Goal: Information Seeking & Learning: Learn about a topic

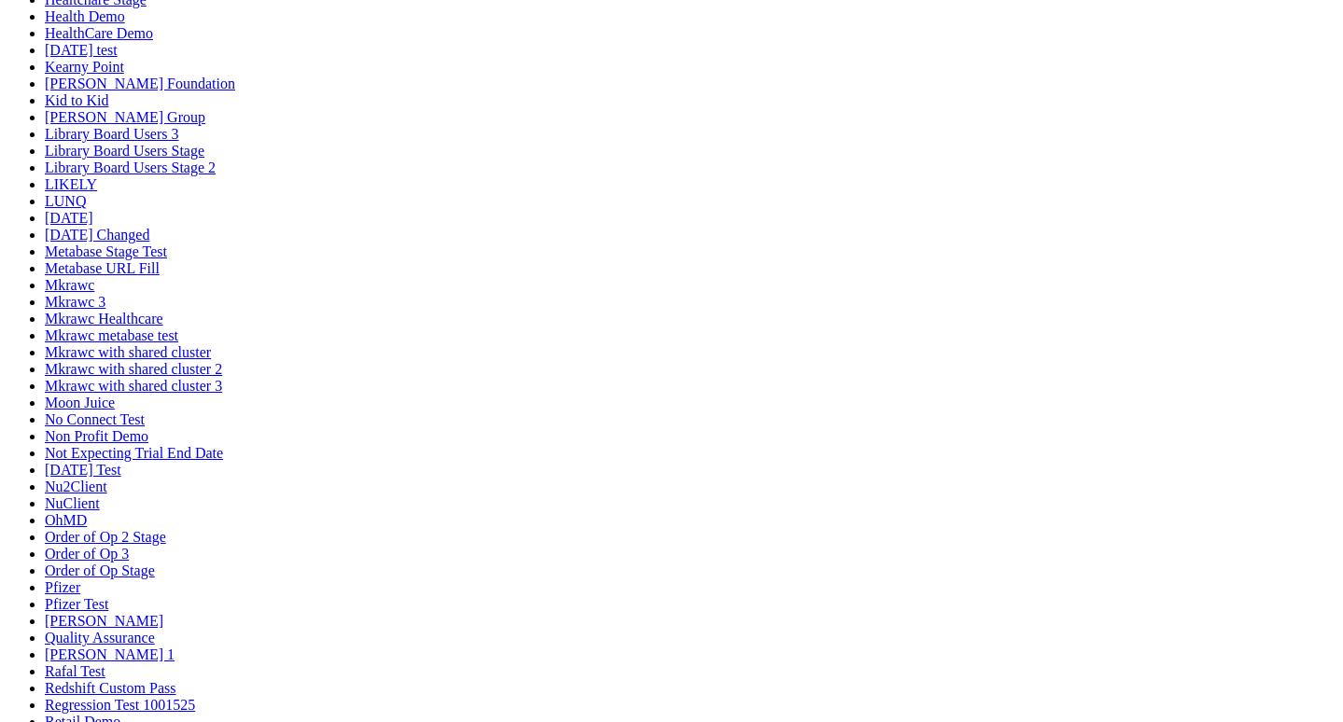
scroll to position [778, 0]
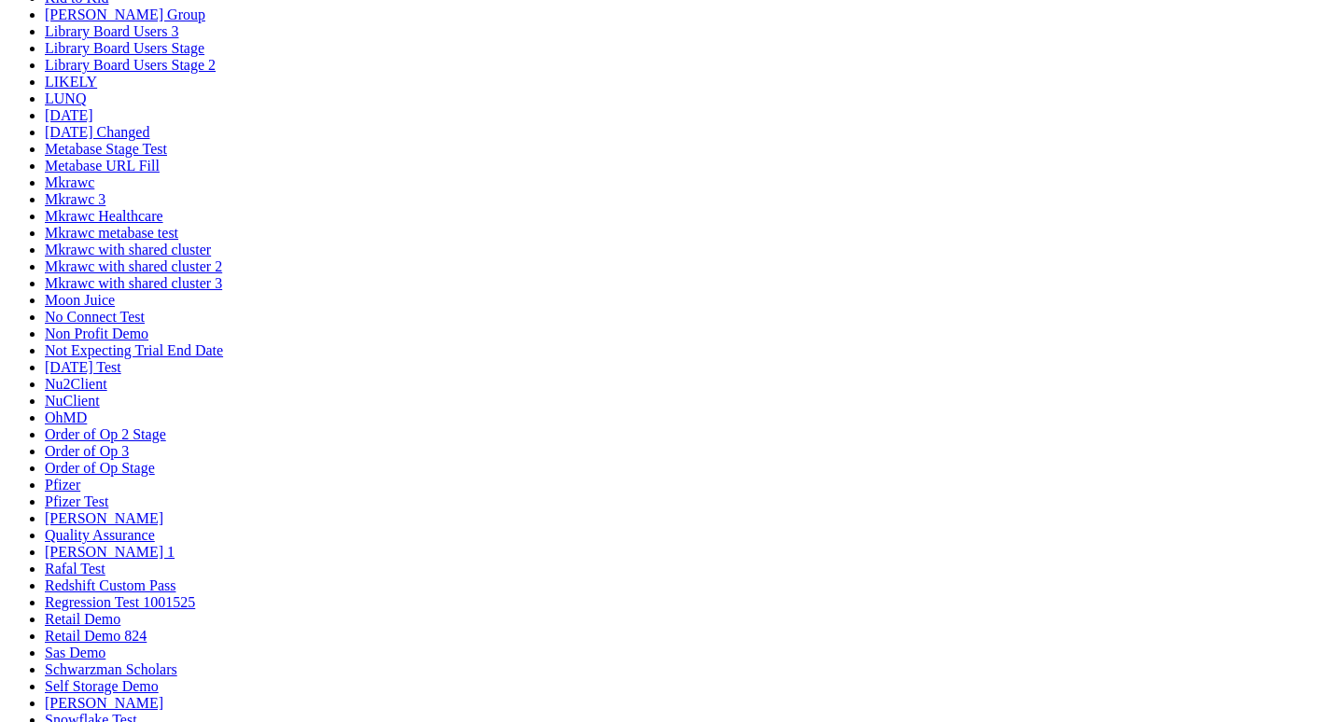
scroll to position [1027, 0]
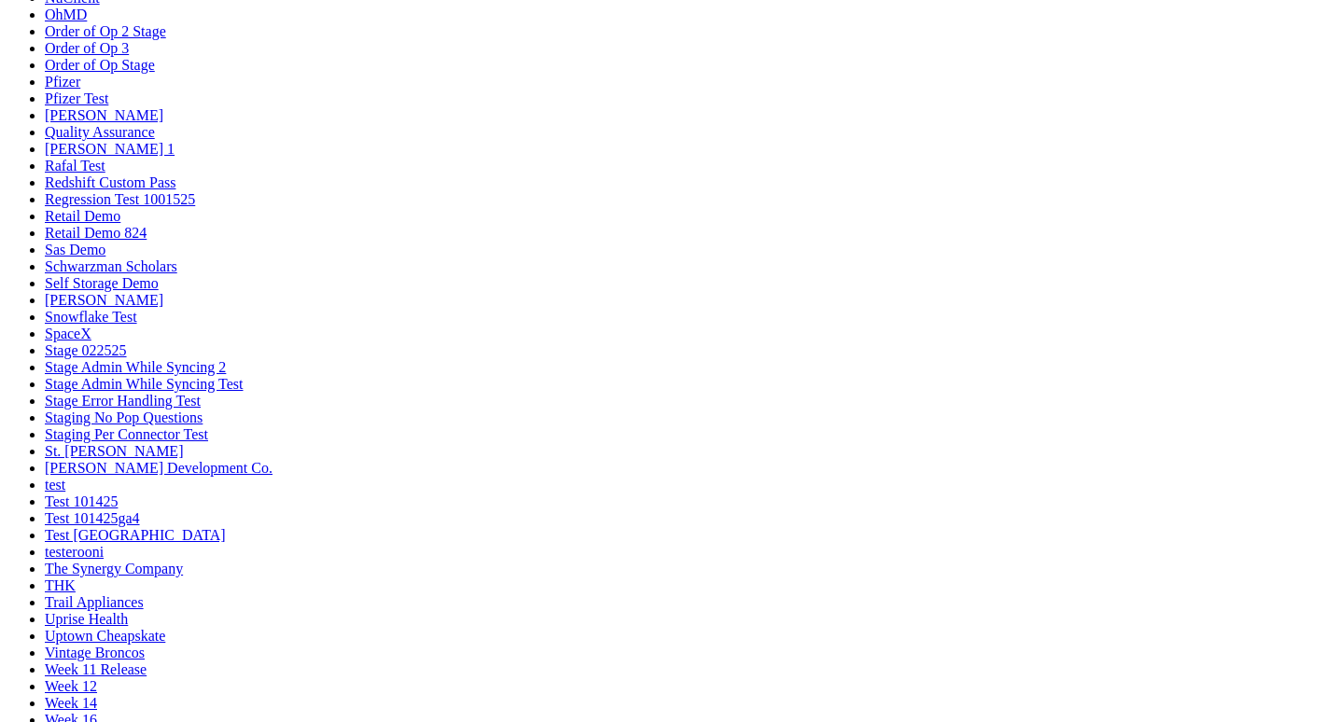
scroll to position [1369, 0]
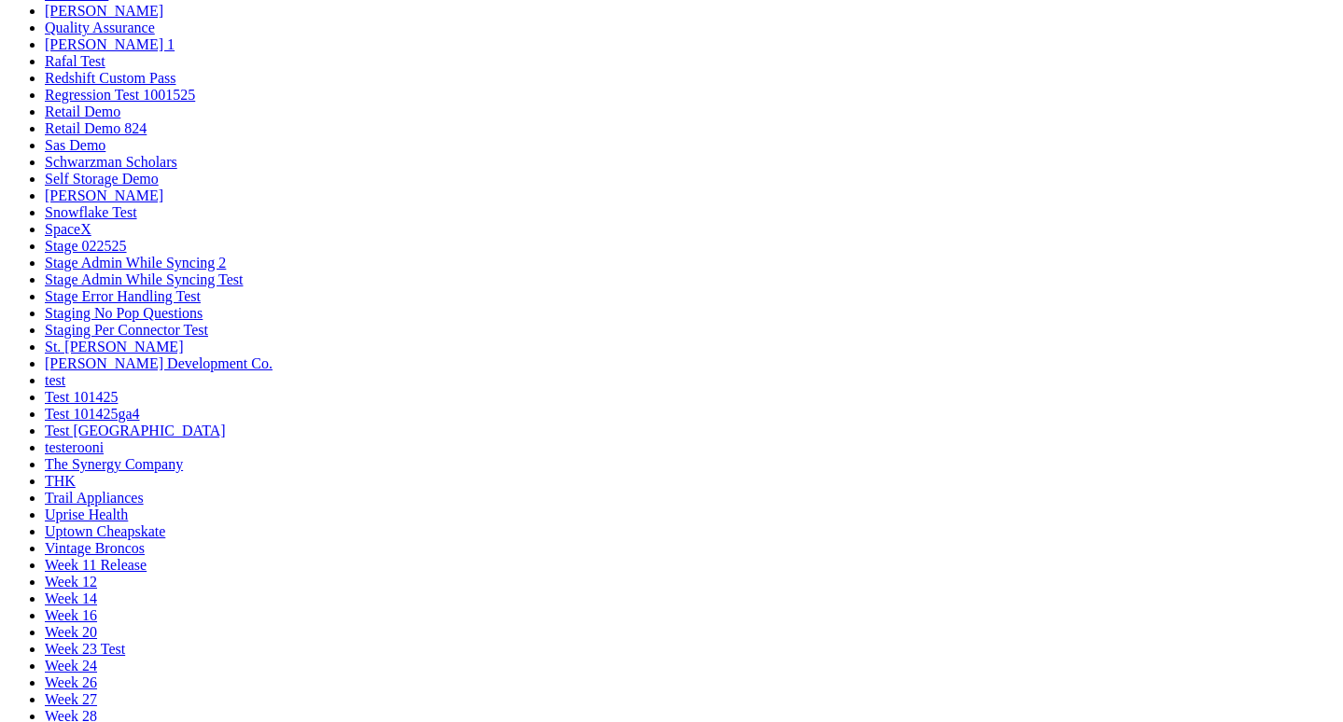
scroll to position [1281, 0]
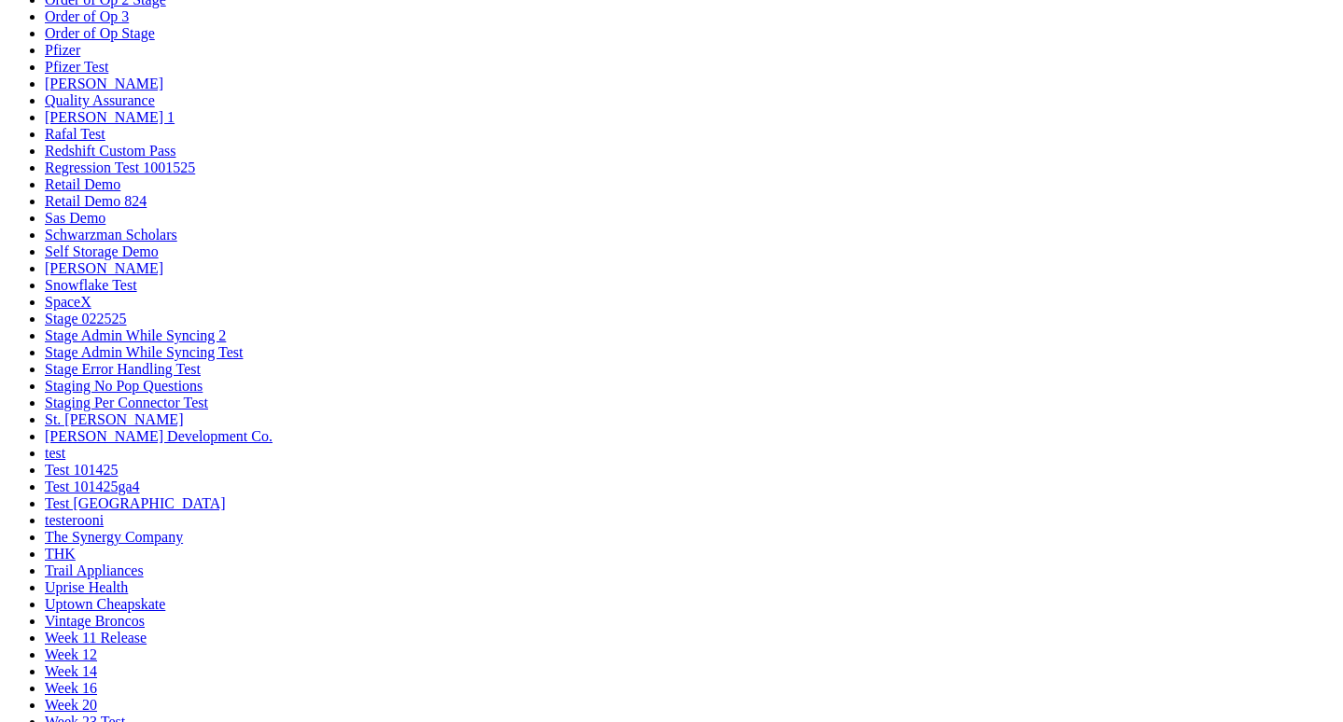
drag, startPoint x: 827, startPoint y: 275, endPoint x: 579, endPoint y: 268, distance: 248.4
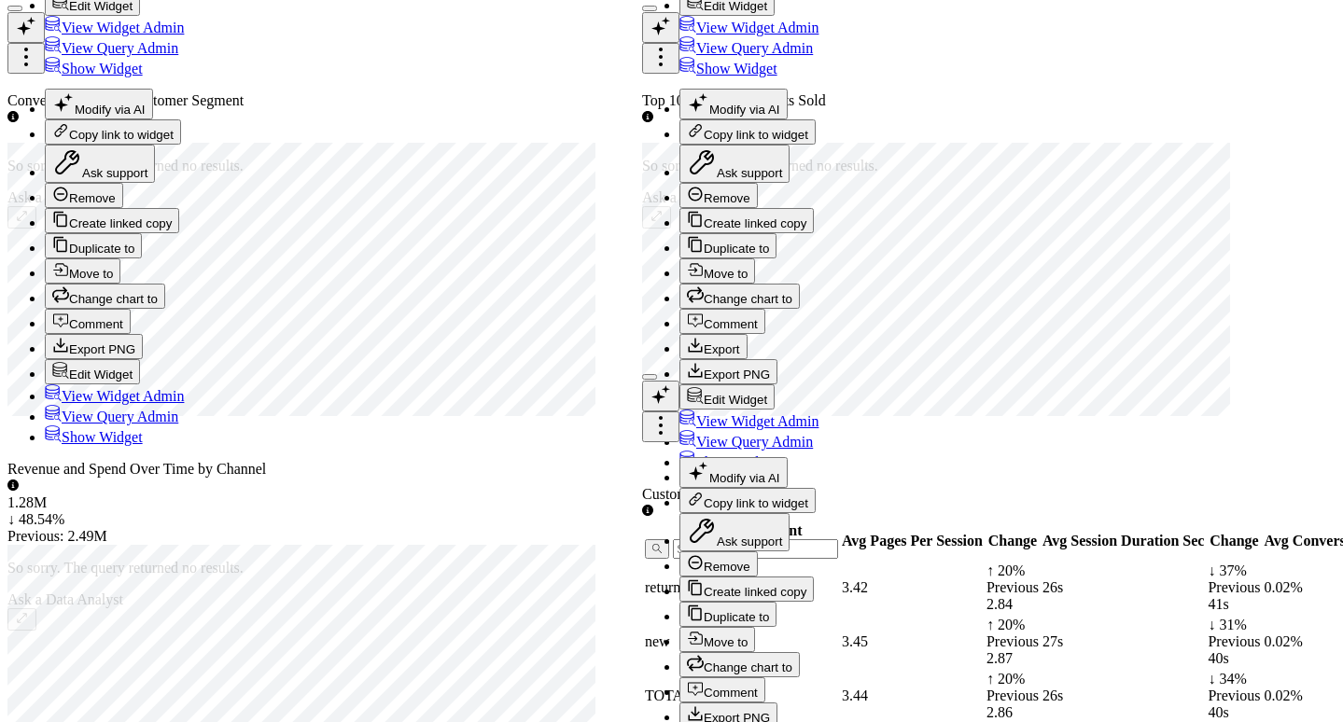
scroll to position [2833, 0]
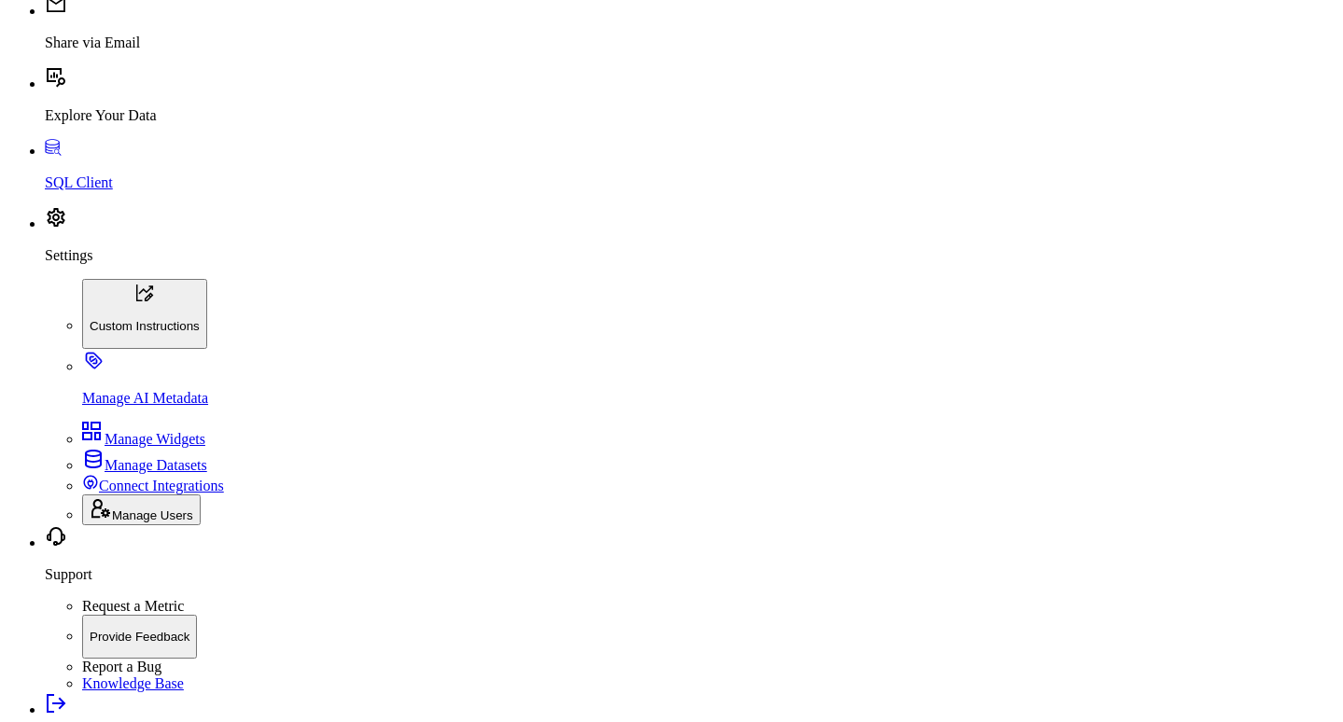
drag, startPoint x: 583, startPoint y: 441, endPoint x: 531, endPoint y: 242, distance: 206.5
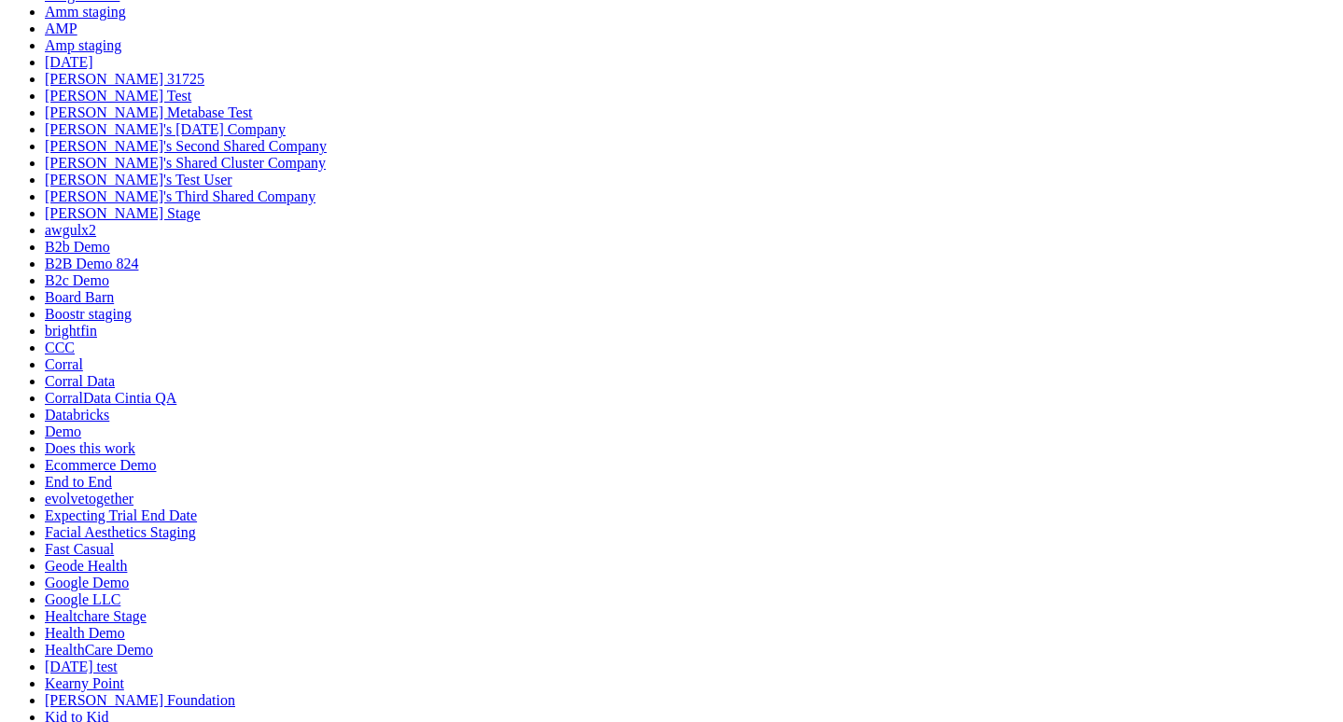
scroll to position [0, 0]
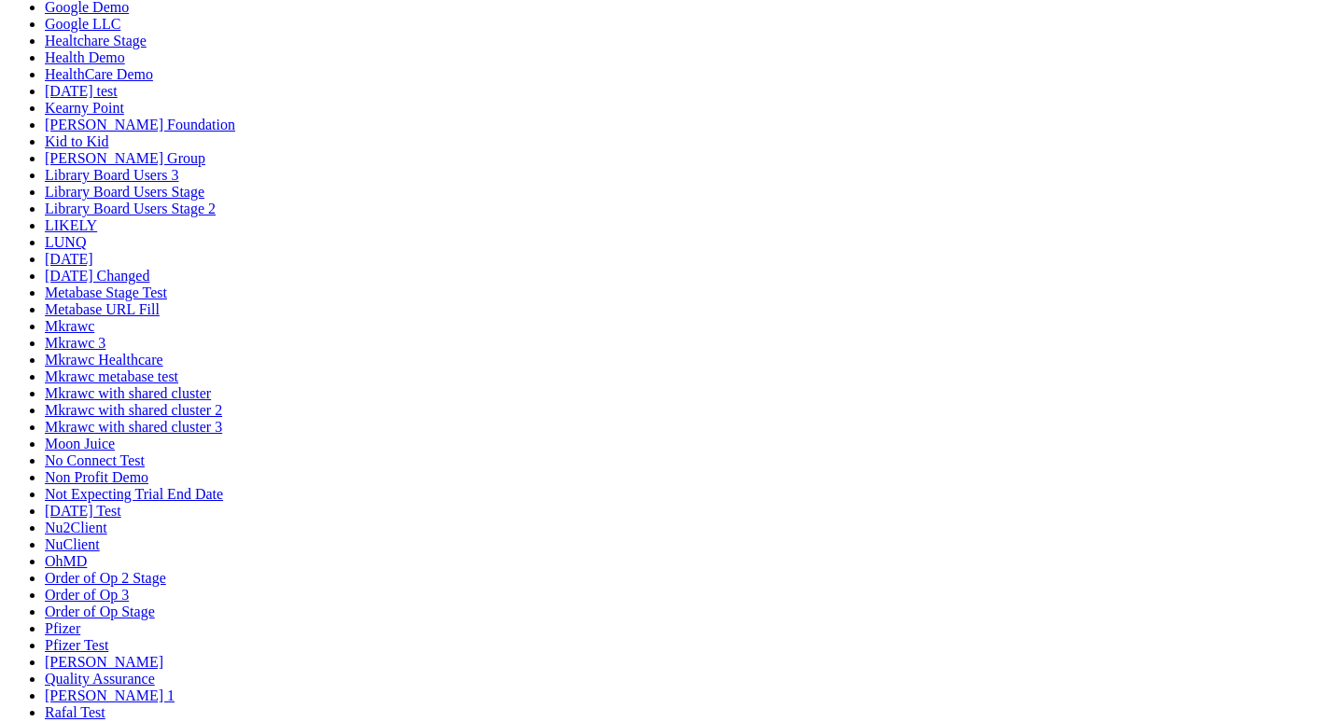
drag, startPoint x: 504, startPoint y: 310, endPoint x: 520, endPoint y: 722, distance: 412.8
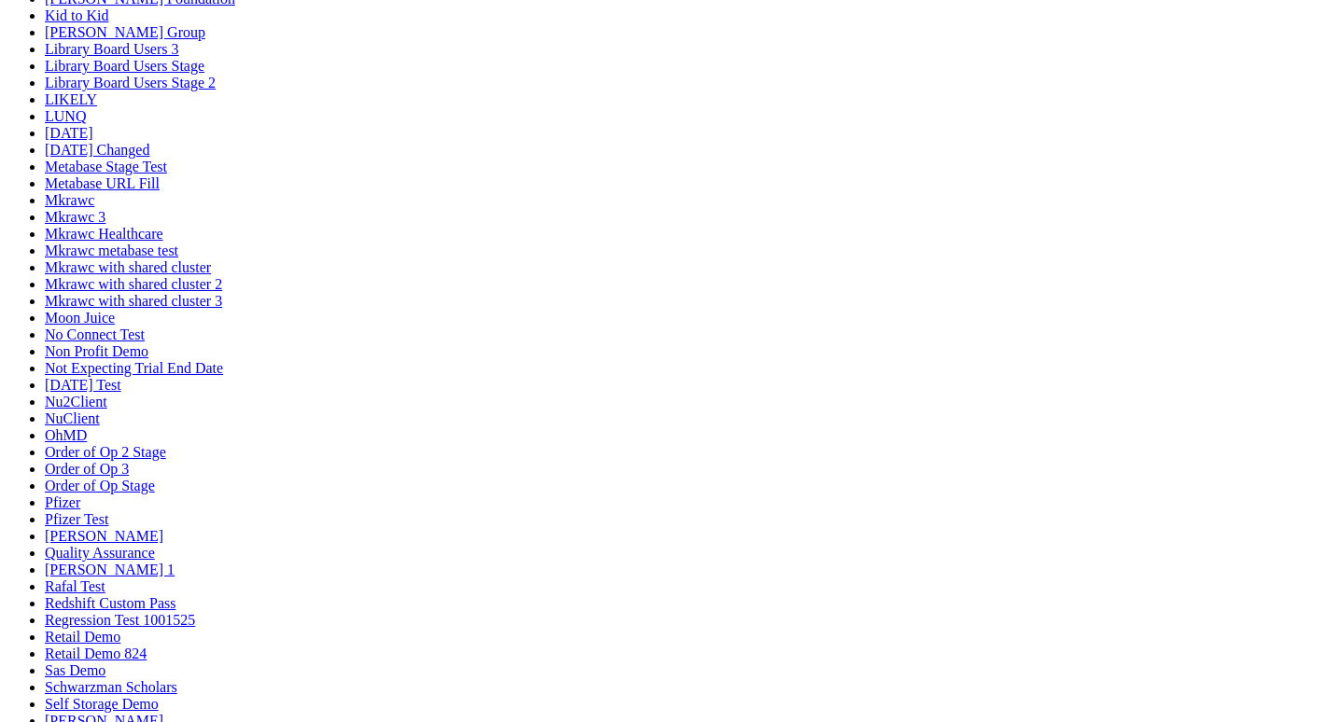
scroll to position [1055, 0]
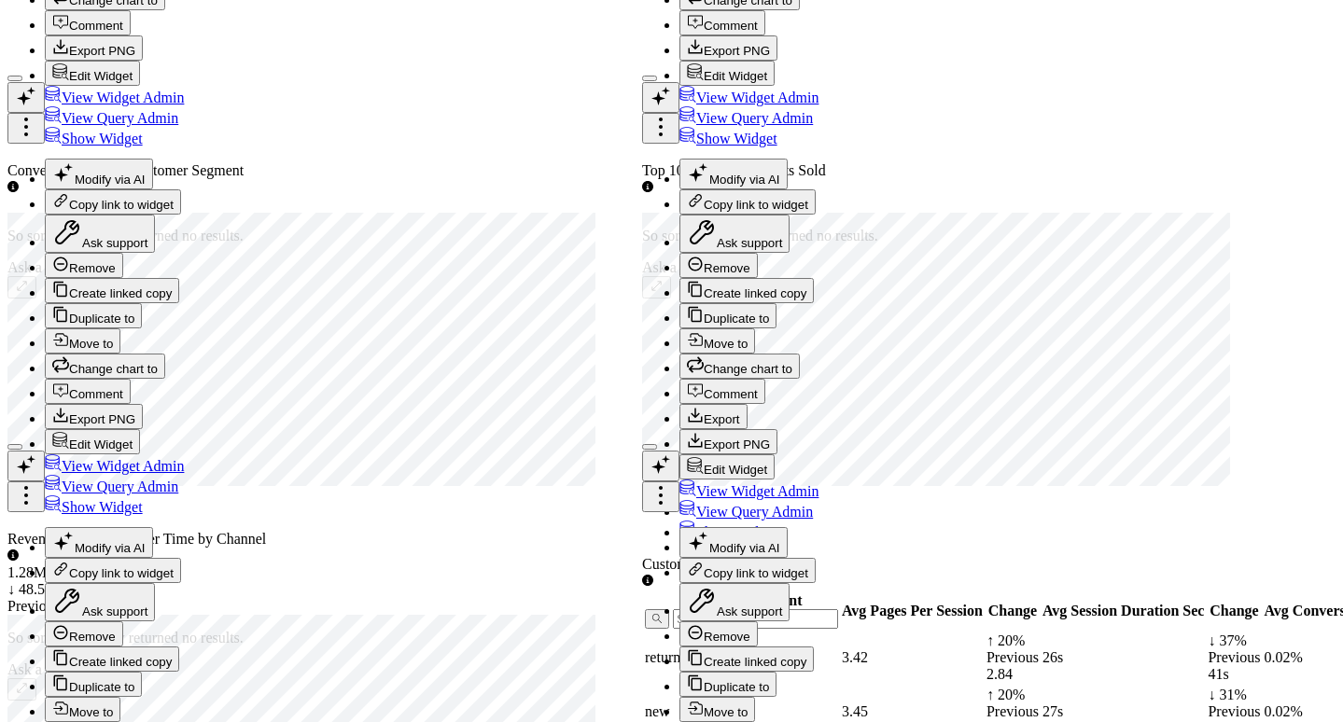
drag, startPoint x: 558, startPoint y: 392, endPoint x: 852, endPoint y: 508, distance: 316.0
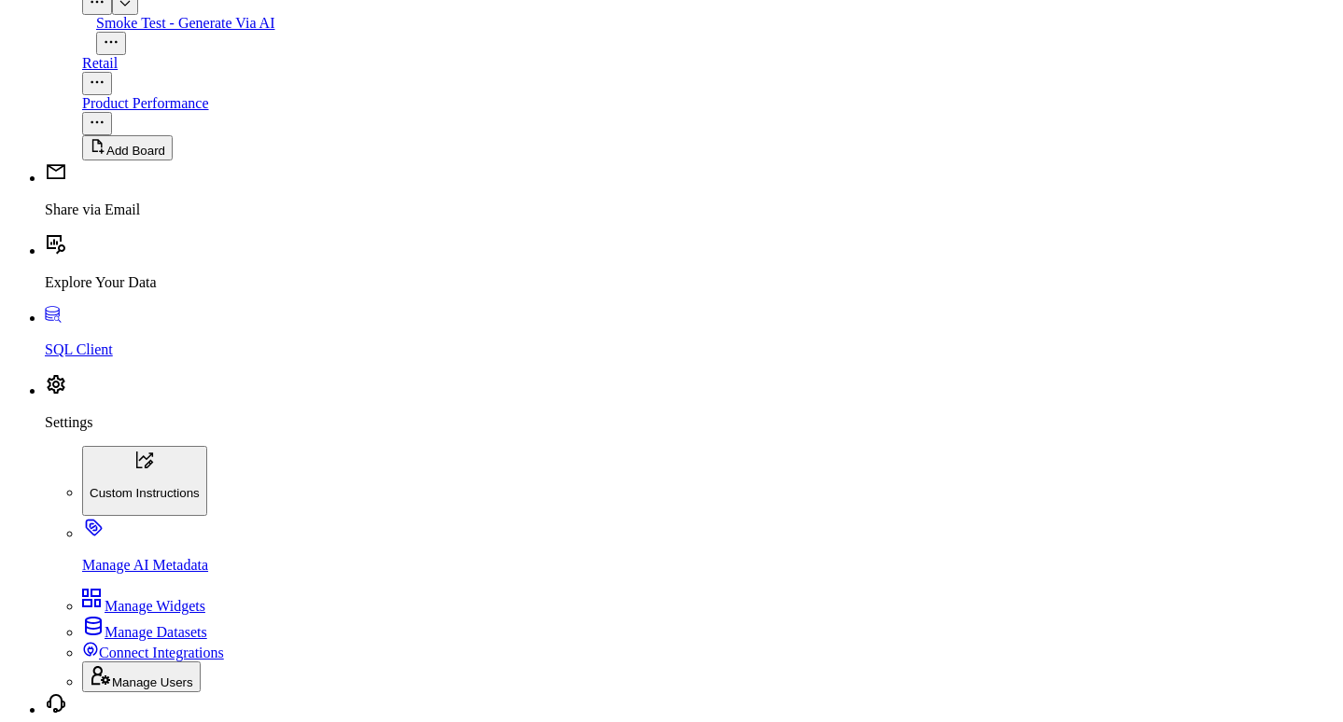
scroll to position [2833, 0]
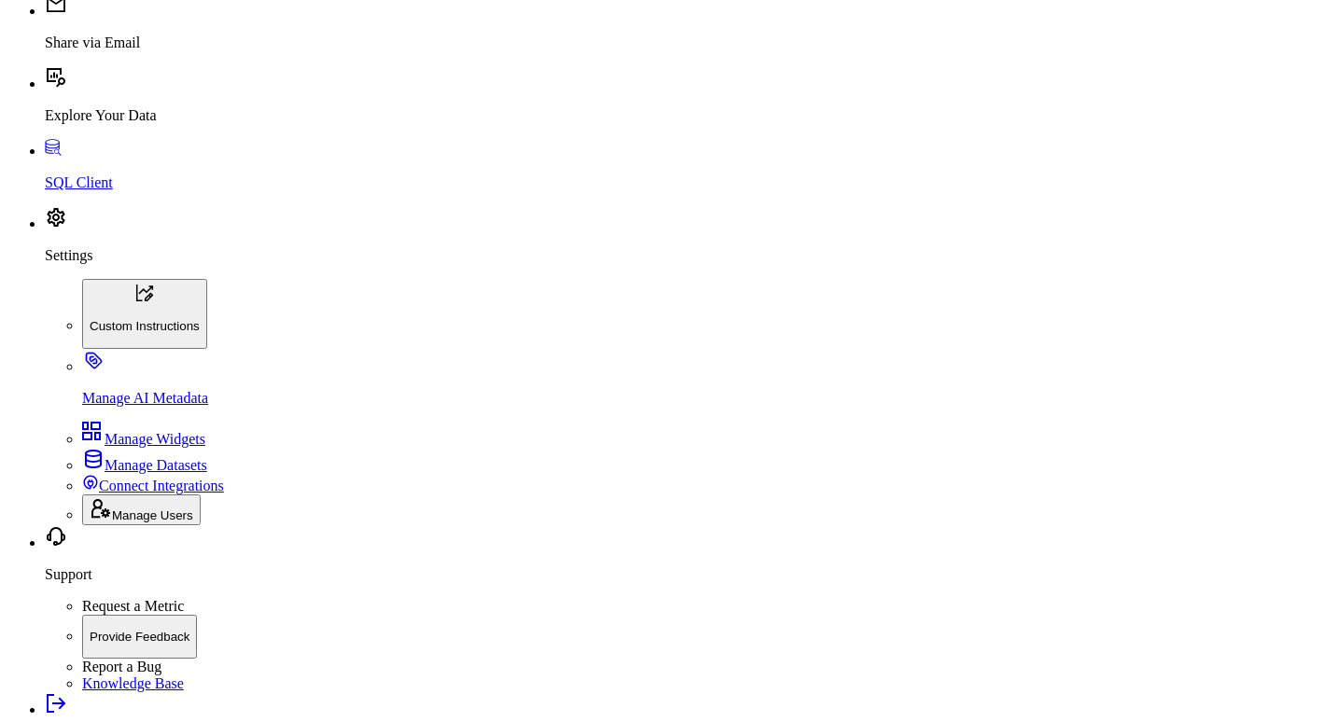
drag, startPoint x: 549, startPoint y: 399, endPoint x: 1137, endPoint y: 474, distance: 592.8
drag, startPoint x: 993, startPoint y: 483, endPoint x: 385, endPoint y: 483, distance: 607.6
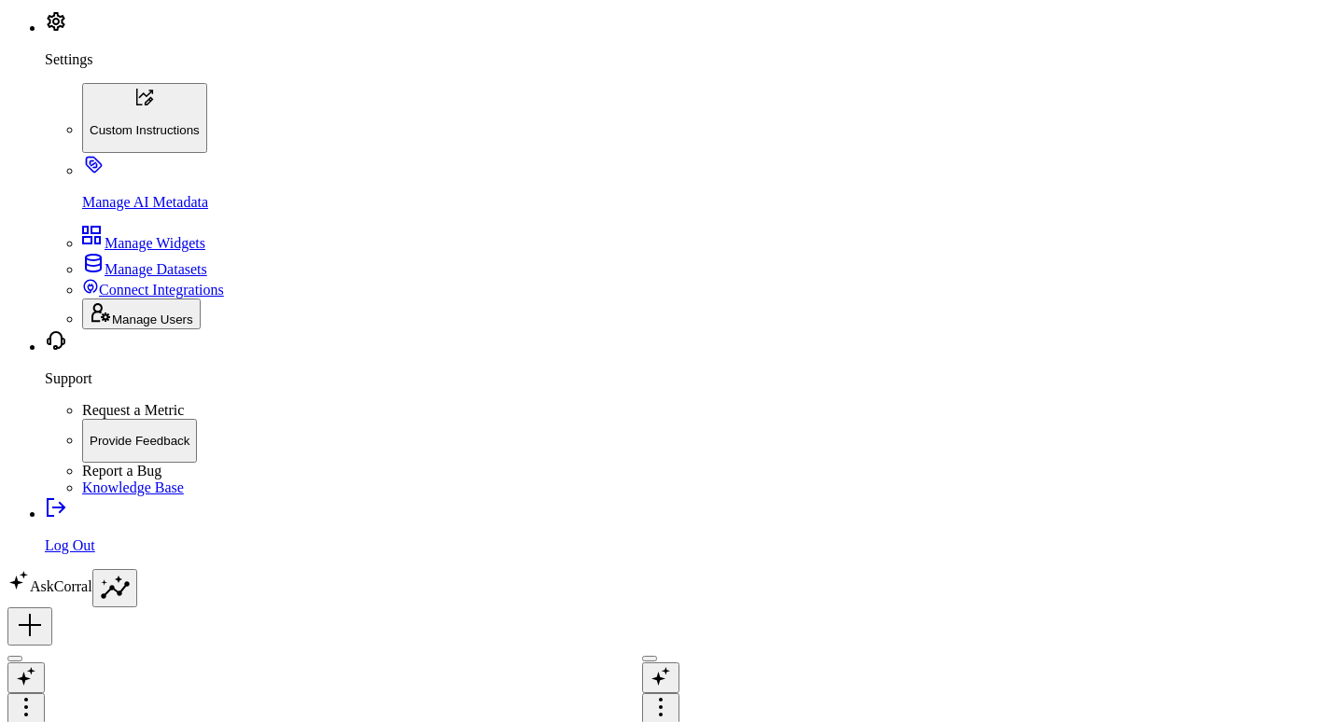
scroll to position [12, 0]
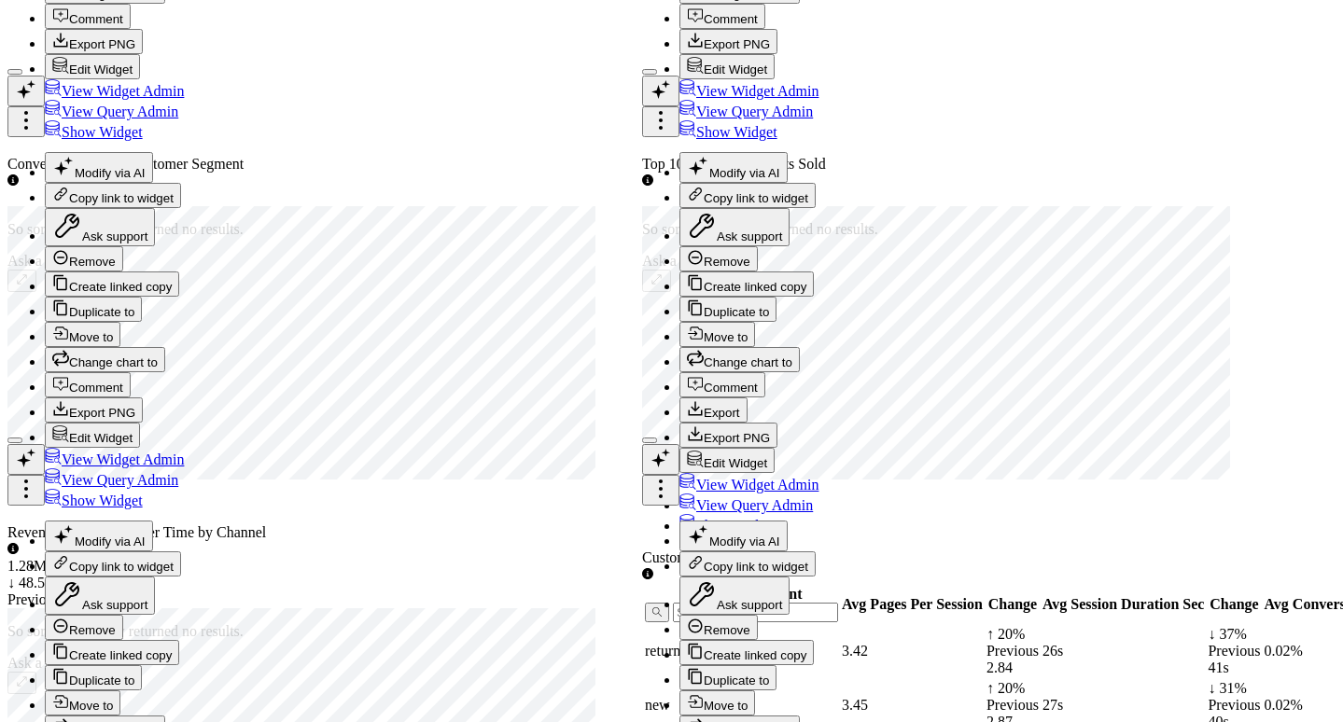
drag, startPoint x: 408, startPoint y: 466, endPoint x: 819, endPoint y: 651, distance: 451.6
